Goal: Task Accomplishment & Management: Complete application form

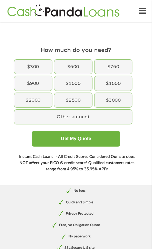
click at [71, 101] on div "$2500" at bounding box center [73, 100] width 38 height 14
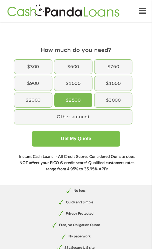
click at [52, 140] on button "Get My Quote" at bounding box center [76, 138] width 88 height 15
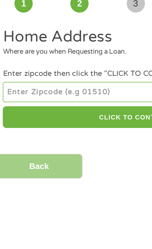
scroll to position [0, 0]
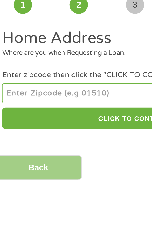
click at [14, 79] on input "number" at bounding box center [75, 81] width 135 height 10
type input "28139"
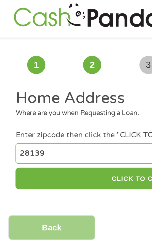
scroll to position [0, 0]
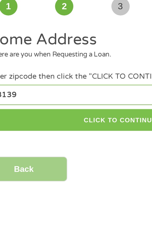
click at [55, 95] on button "CLICK TO CONTINUE" at bounding box center [75, 93] width 135 height 11
type input "28139"
type input "Rutherfordton"
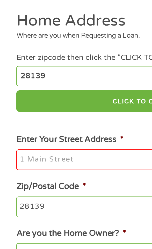
click at [16, 121] on input "Enter Your Street Address *" at bounding box center [75, 122] width 135 height 11
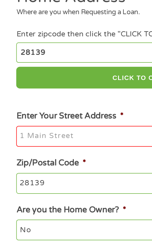
scroll to position [2, 0]
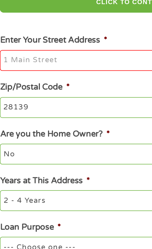
type input "124 Edisto Dr"
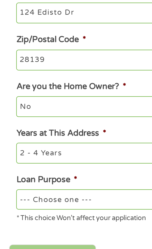
click at [28, 195] on select "1 Year or less 1 - 2 Years 2 - 4 Years Over 4 Years" at bounding box center [75, 193] width 135 height 10
click at [8, 189] on select "1 Year or less 1 - 2 Years 2 - 4 Years Over 4 Years" at bounding box center [75, 193] width 135 height 10
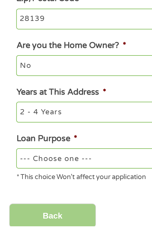
scroll to position [5, 0]
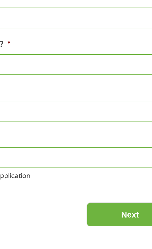
click at [89, 216] on select "--- Choose one --- Pay Bills Debt Consolidation Home Improvement Major Purchase…" at bounding box center [75, 214] width 135 height 10
select select "paybills"
click at [8, 210] on select "--- Choose one --- Pay Bills Debt Consolidation Home Improvement Major Purchase…" at bounding box center [75, 214] width 135 height 10
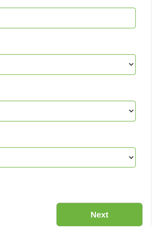
click at [120, 245] on input "Next" at bounding box center [125, 243] width 44 height 13
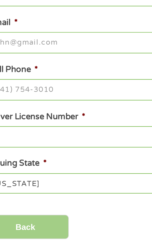
scroll to position [2, 2]
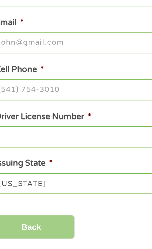
click at [18, 165] on input "Cell Phone *" at bounding box center [75, 168] width 135 height 11
type input "(___) ___-____"
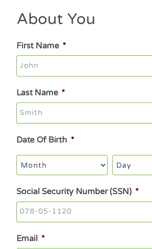
scroll to position [31, 0]
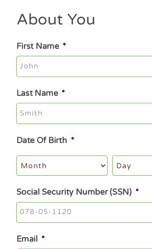
click at [14, 46] on input "First Name *" at bounding box center [75, 46] width 135 height 11
type input "[PERSON_NAME]"
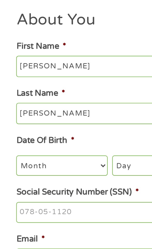
type input "[EMAIL_ADDRESS][DOMAIN_NAME]"
type input "[PHONE_NUMBER]"
click at [18, 97] on select "Month 1 2 3 4 5 6 7 8 9 10 11 12" at bounding box center [31, 96] width 46 height 10
select select "5"
click at [8, 92] on select "Month 1 2 3 4 5 6 7 8 9 10 11 12" at bounding box center [31, 96] width 46 height 10
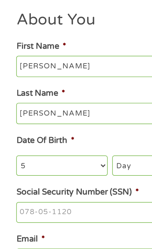
click at [64, 98] on select "Day 1 2 3 4 5 6 7 8 9 10 11 12 13 14 15 16 17 18 19 20 21 22 23 24 25 26 27 28 …" at bounding box center [77, 96] width 41 height 10
select select "13"
click at [57, 92] on select "Day 1 2 3 4 5 6 7 8 9 10 11 12 13 14 15 16 17 18 19 20 21 22 23 24 25 26 27 28 …" at bounding box center [77, 96] width 41 height 10
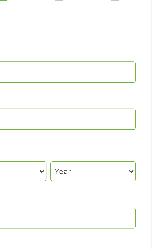
click at [110, 97] on select "Year [DATE] 2006 2005 2004 2003 2002 2001 2000 1999 1998 1997 1996 1995 1994 19…" at bounding box center [121, 96] width 43 height 10
select select "1971"
click at [100, 92] on select "Year [DATE] 2006 2005 2004 2003 2002 2001 2000 1999 1998 1997 1996 1995 1994 19…" at bounding box center [121, 96] width 43 height 10
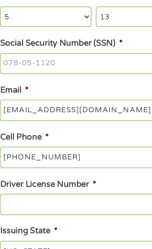
scroll to position [18, 0]
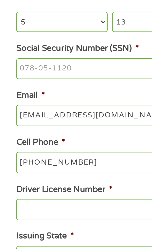
click at [20, 133] on input "Social Security Number (SSN) *" at bounding box center [75, 133] width 135 height 11
type input "577-82-2900"
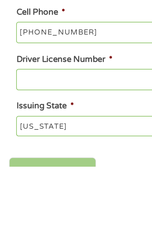
click at [16, 206] on input "Driver License Number *" at bounding box center [75, 204] width 135 height 11
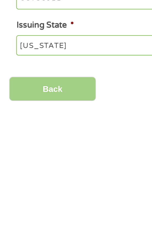
scroll to position [37, 0]
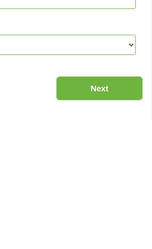
type input "O3735911"
click at [116, 233] on input "Next" at bounding box center [125, 232] width 44 height 13
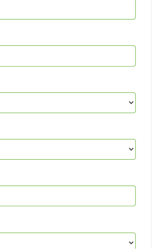
scroll to position [10, 0]
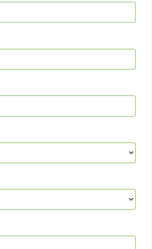
click at [88, 229] on select "--- Choose one --- Every 2 Weeks Every Week Monthly Semi-Monthly" at bounding box center [75, 224] width 135 height 10
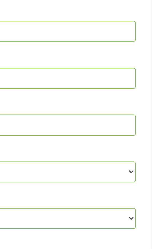
scroll to position [2, 2]
click at [8, 230] on select "--- Choose one --- Every 2 Weeks Every Week Monthly Semi-Monthly" at bounding box center [75, 234] width 135 height 10
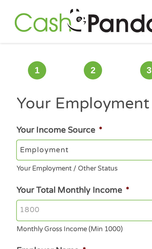
click at [11, 76] on select "--- Choose one --- Employment [DEMOGRAPHIC_DATA] Benefits" at bounding box center [75, 76] width 135 height 10
click at [8, 71] on select "--- Choose one --- Employment [DEMOGRAPHIC_DATA] Benefits" at bounding box center [75, 76] width 135 height 10
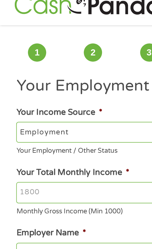
click at [34, 107] on input "Your Total Monthly Income *" at bounding box center [75, 107] width 135 height 11
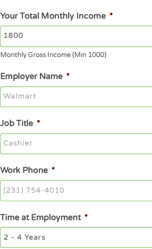
type input "1800"
click at [15, 138] on input "Employer Name *" at bounding box center [75, 138] width 135 height 11
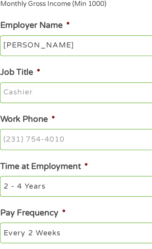
type input "[PERSON_NAME]"
click at [15, 161] on input "Job Title *" at bounding box center [75, 162] width 135 height 11
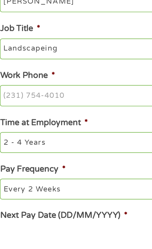
type input "Landscapeing"
click at [17, 179] on label "Work Phone *" at bounding box center [22, 175] width 28 height 5
click at [17, 181] on input "Work Phone *" at bounding box center [75, 186] width 135 height 11
type input "[PHONE_NUMBER]"
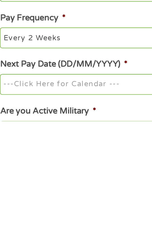
scroll to position [28, 0]
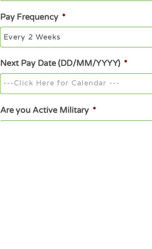
click at [22, 230] on input "Next Pay Date (DD/MM/YYYY) *" at bounding box center [75, 230] width 135 height 11
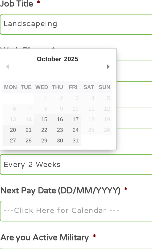
type input "[DATE]"
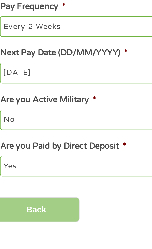
scroll to position [88, 0]
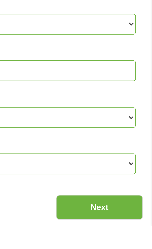
click at [122, 242] on input "Next" at bounding box center [125, 239] width 44 height 13
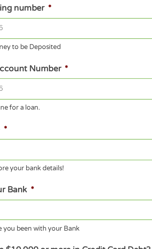
scroll to position [23, 0]
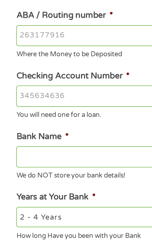
click at [19, 98] on input "ABA / Routing number *" at bounding box center [75, 101] width 135 height 11
type input "103100195"
type input "CENTRAL NATIONAL BANK TRUST"
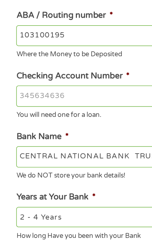
type input "103100195"
click at [13, 130] on input "Checking Account Number *" at bounding box center [75, 132] width 135 height 11
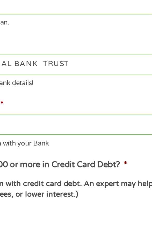
type input "[CREDIT_CARD_NUMBER]"
click at [85, 164] on input "CENTRAL NATIONAL BANK TRUST" at bounding box center [75, 163] width 135 height 11
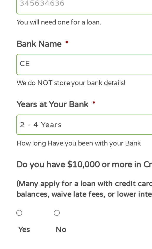
type input "C"
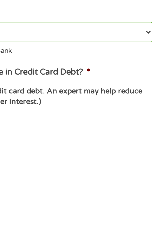
type input "Bank Corp"
click at [114, 214] on li "Do you have $10,000 or more in Credit Card Debt? * (Many apply for a loan with …" at bounding box center [76, 232] width 142 height 43
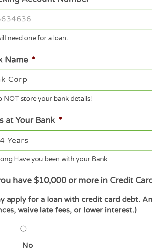
scroll to position [29, 0]
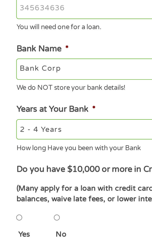
click at [1, 215] on div "1 Start 2 Your Home 3 About You 4 Employment 5 Banking 6 This field is hidden w…" at bounding box center [76, 188] width 152 height 383
click at [28, 234] on input "No" at bounding box center [28, 233] width 3 height 10
radio input "true"
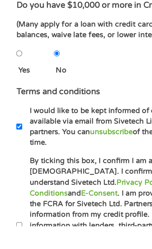
scroll to position [102, 0]
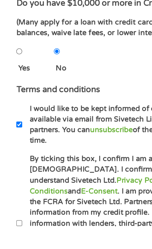
click at [10, 247] on input "By ticking this box, I confirm I am at least [DEMOGRAPHIC_DATA]. I confirm I ha…" at bounding box center [9, 247] width 3 height 10
checkbox input "true"
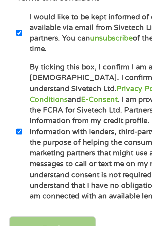
scroll to position [149, 0]
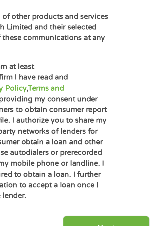
click at [117, 244] on input "Next" at bounding box center [125, 250] width 44 height 13
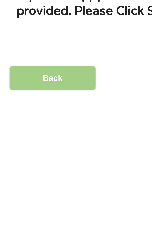
scroll to position [23, 0]
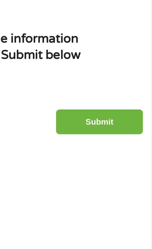
click at [115, 85] on input "Submit" at bounding box center [125, 88] width 44 height 13
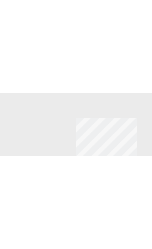
scroll to position [0, 0]
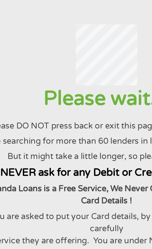
click at [37, 61] on div at bounding box center [75, 53] width 139 height 31
click at [36, 64] on div at bounding box center [75, 53] width 139 height 31
click at [33, 65] on div at bounding box center [75, 53] width 139 height 31
click at [31, 61] on div at bounding box center [75, 53] width 139 height 31
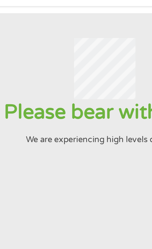
click at [51, 112] on section "Please bear with us… We are experiencing high levels of traffic" at bounding box center [76, 113] width 152 height 174
click at [42, 53] on div at bounding box center [75, 53] width 139 height 31
click at [49, 111] on section "Please bear with us… We are experiencing high levels of traffic" at bounding box center [76, 113] width 152 height 174
